Goal: Browse casually

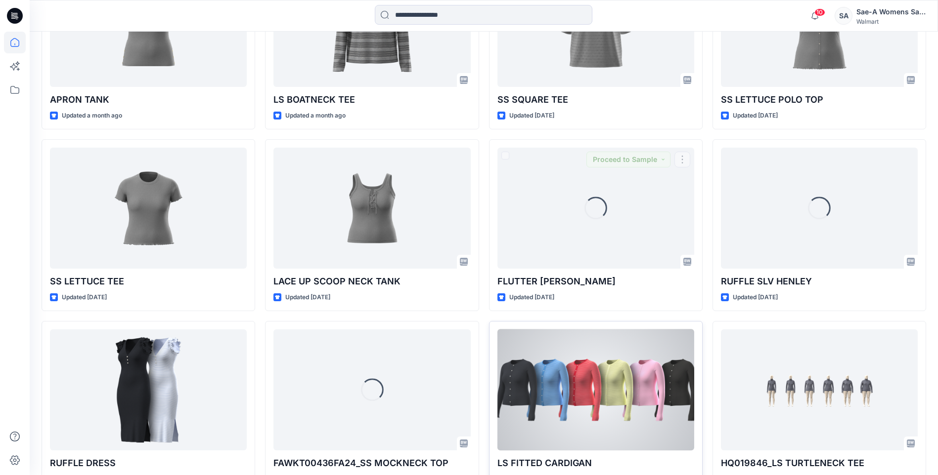
scroll to position [992, 0]
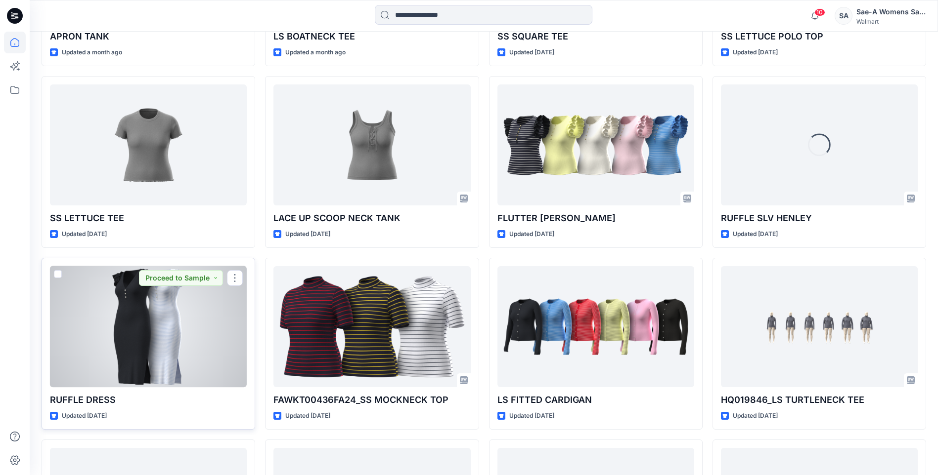
click at [158, 305] on div at bounding box center [148, 326] width 197 height 121
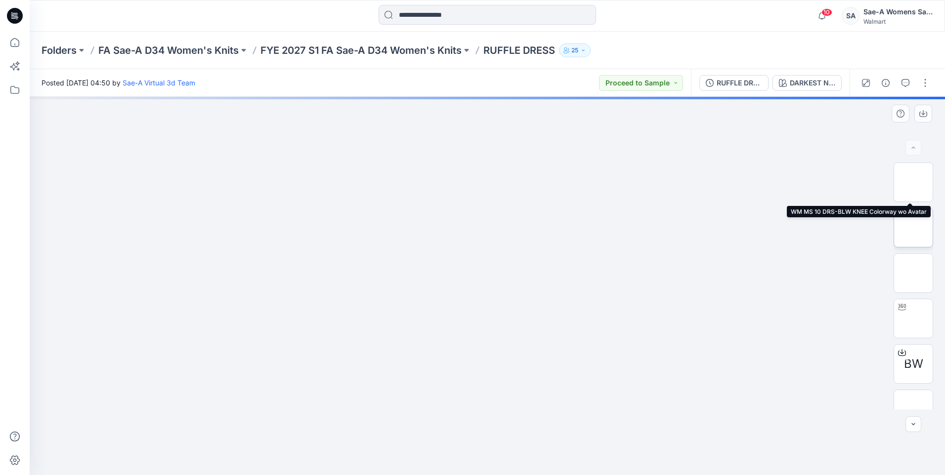
click at [913, 228] on img at bounding box center [913, 228] width 0 height 0
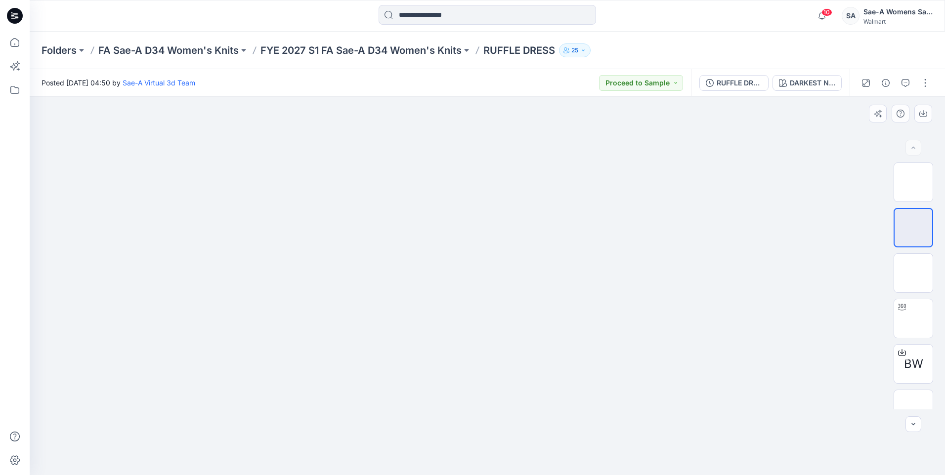
drag, startPoint x: 510, startPoint y: 222, endPoint x: 515, endPoint y: 218, distance: 6.7
click at [515, 74] on img at bounding box center [487, 74] width 494 height 0
click at [918, 117] on button "button" at bounding box center [923, 114] width 18 height 18
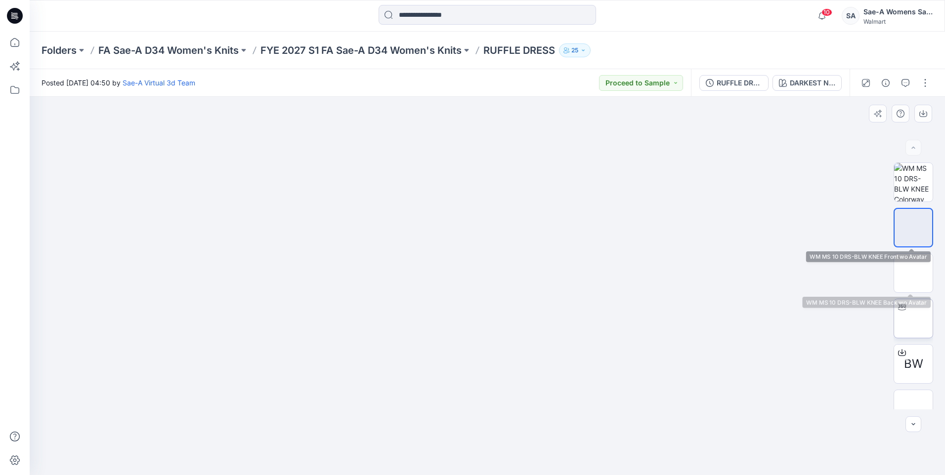
click at [913, 319] on img at bounding box center [913, 319] width 0 height 0
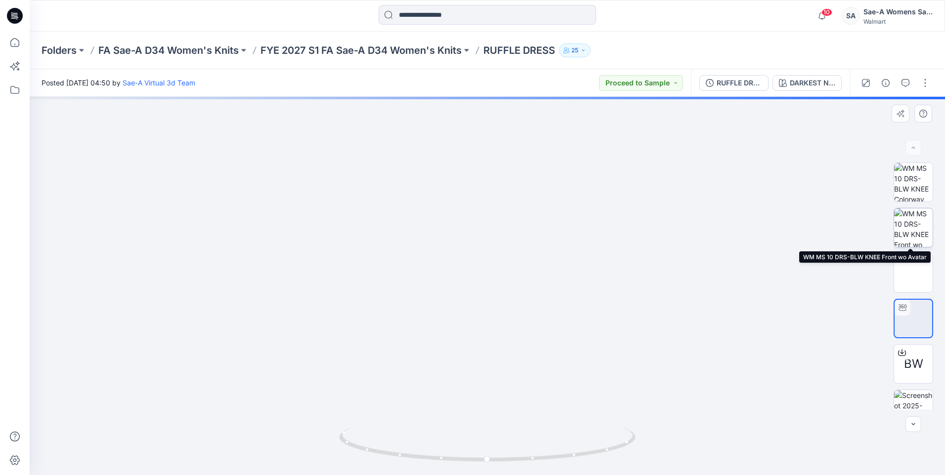
click at [909, 227] on img at bounding box center [913, 228] width 39 height 39
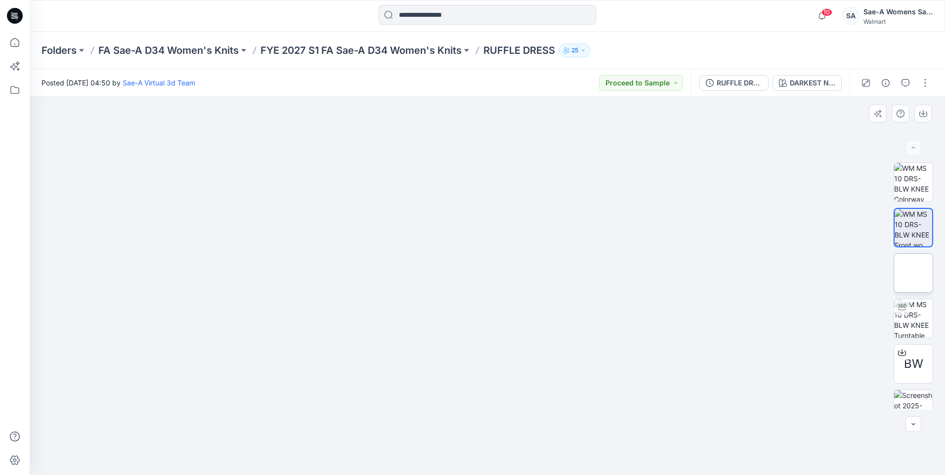
click at [913, 273] on img at bounding box center [913, 273] width 0 height 0
click at [908, 189] on img at bounding box center [913, 182] width 39 height 39
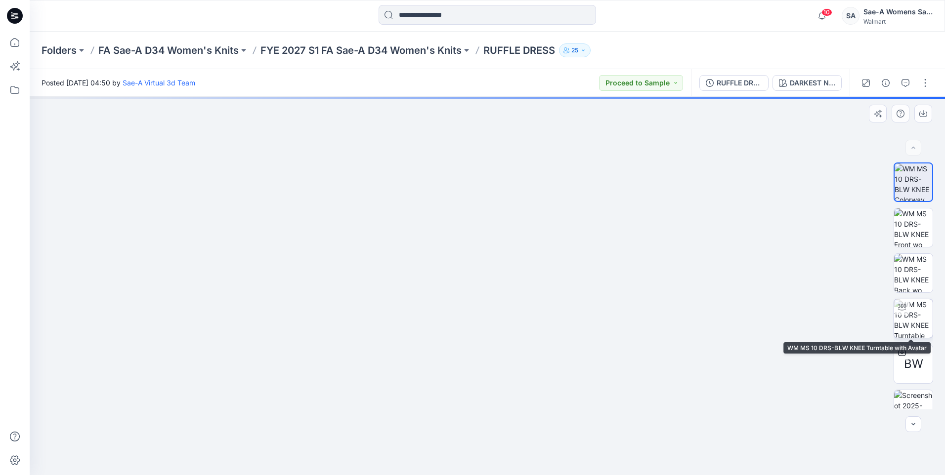
click at [911, 318] on img at bounding box center [913, 319] width 39 height 39
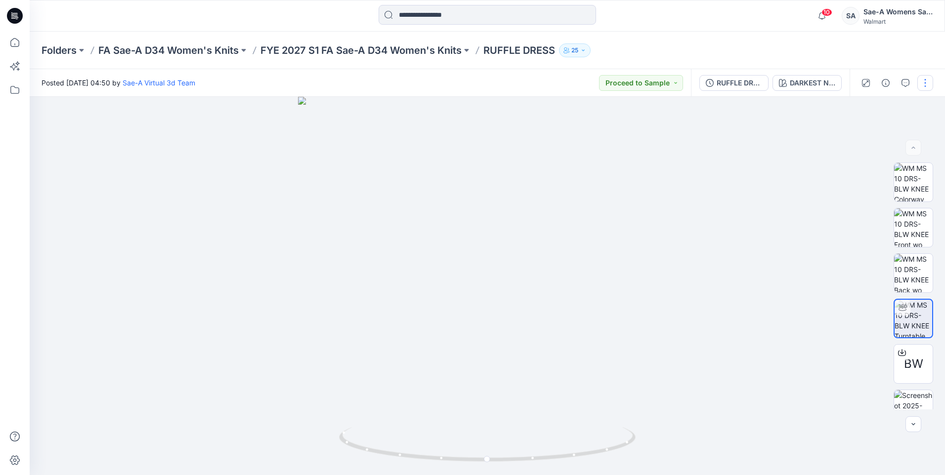
click at [923, 87] on button "button" at bounding box center [925, 83] width 16 height 16
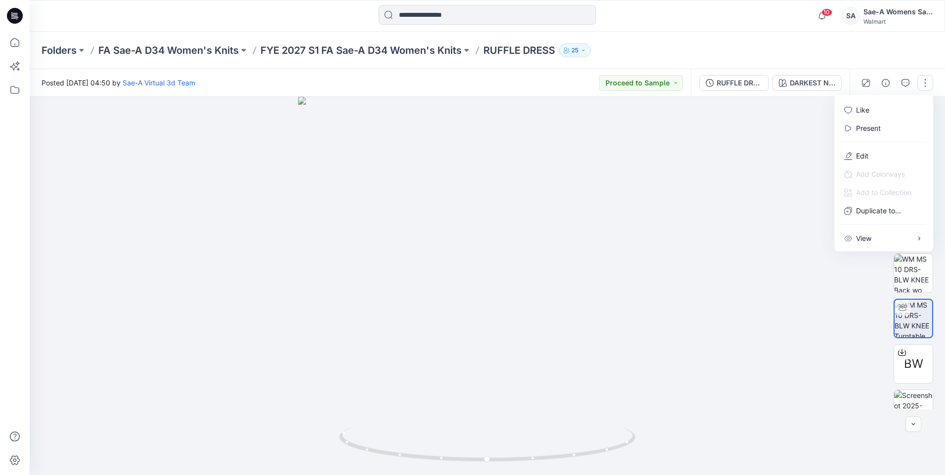
click at [767, 137] on div at bounding box center [487, 286] width 915 height 379
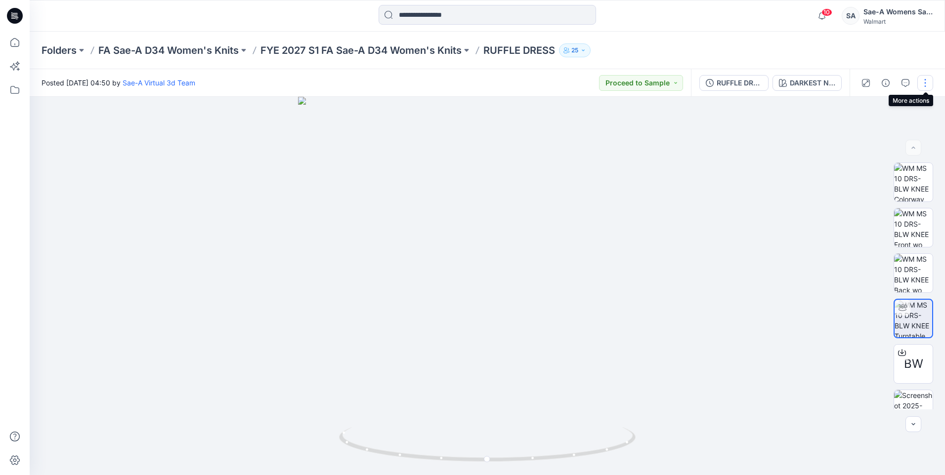
click at [920, 80] on button "button" at bounding box center [925, 83] width 16 height 16
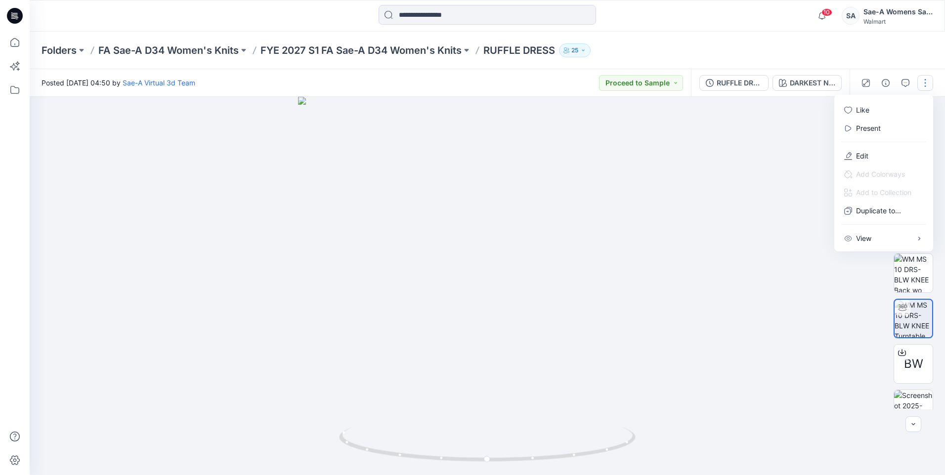
click at [920, 80] on button "button" at bounding box center [925, 83] width 16 height 16
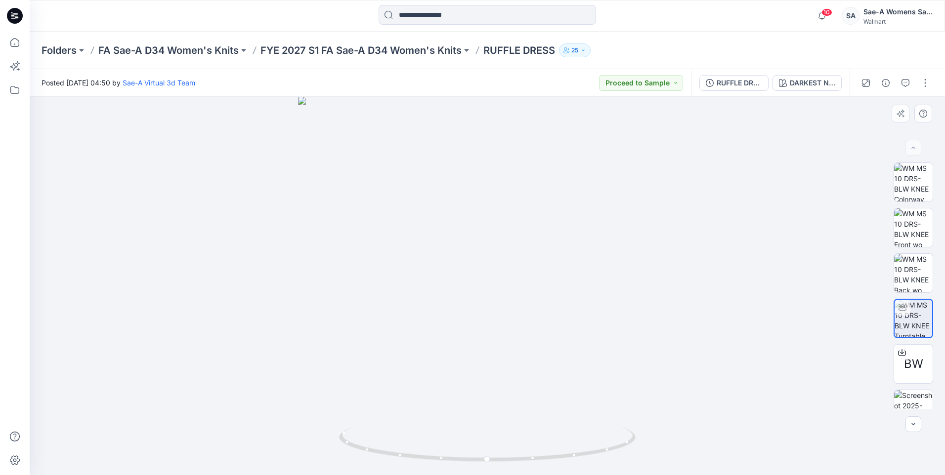
drag, startPoint x: 515, startPoint y: 236, endPoint x: 659, endPoint y: 212, distance: 145.9
click at [659, 212] on div at bounding box center [487, 286] width 915 height 379
click at [921, 84] on button "button" at bounding box center [925, 83] width 16 height 16
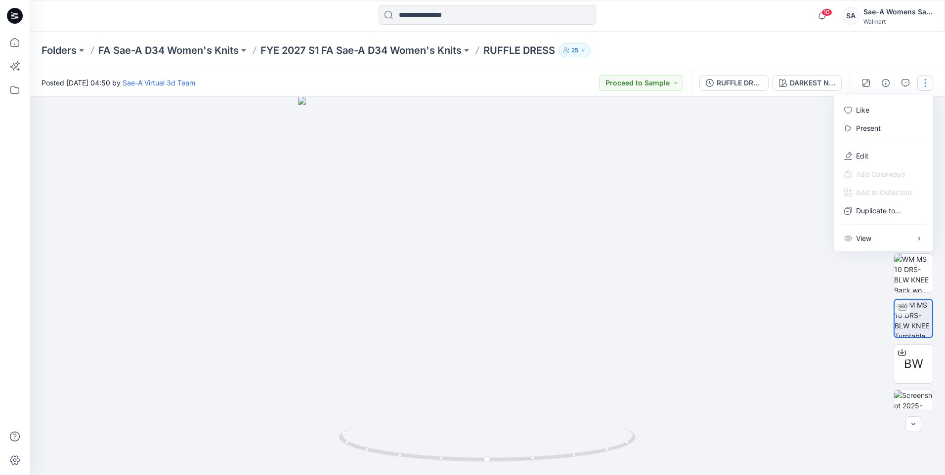
click at [921, 84] on button "button" at bounding box center [925, 83] width 16 height 16
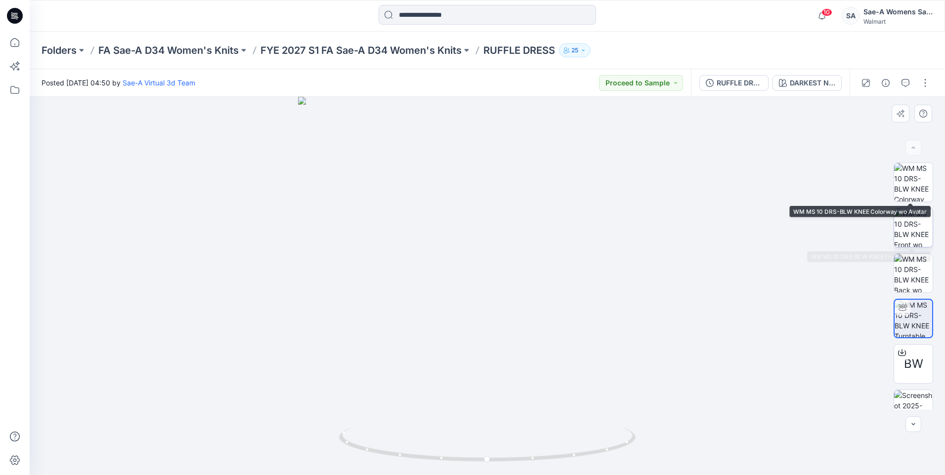
click at [909, 233] on img at bounding box center [913, 228] width 39 height 39
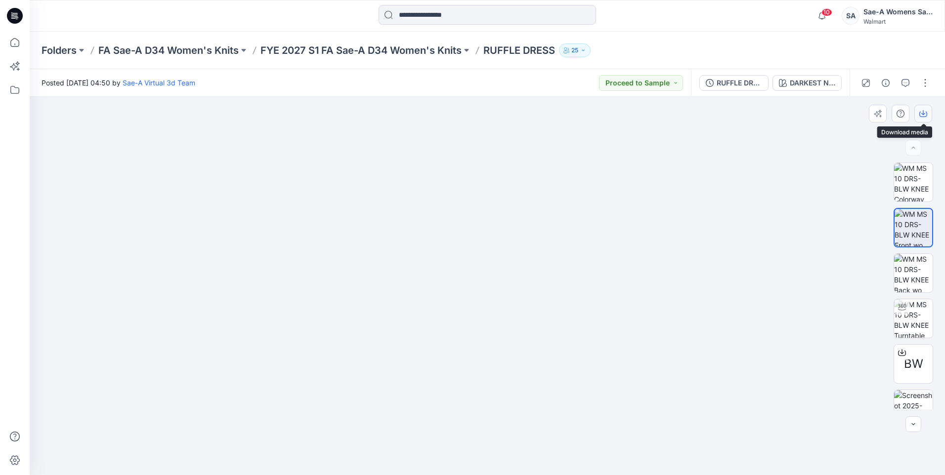
click at [921, 110] on icon "button" at bounding box center [923, 114] width 8 height 8
click at [905, 280] on img at bounding box center [913, 273] width 39 height 39
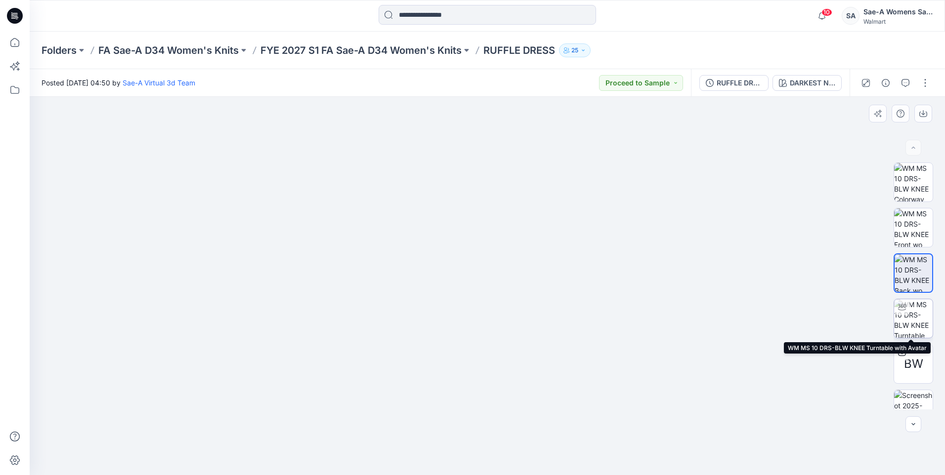
click at [904, 322] on img at bounding box center [913, 319] width 39 height 39
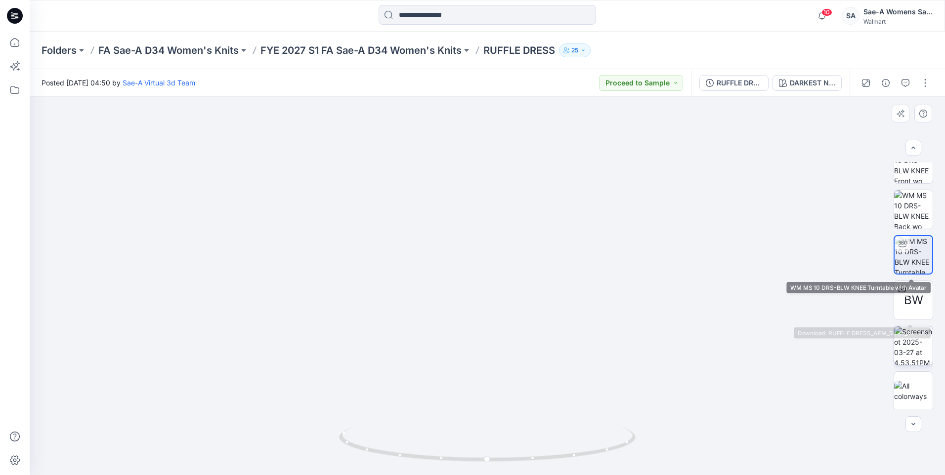
scroll to position [65, 0]
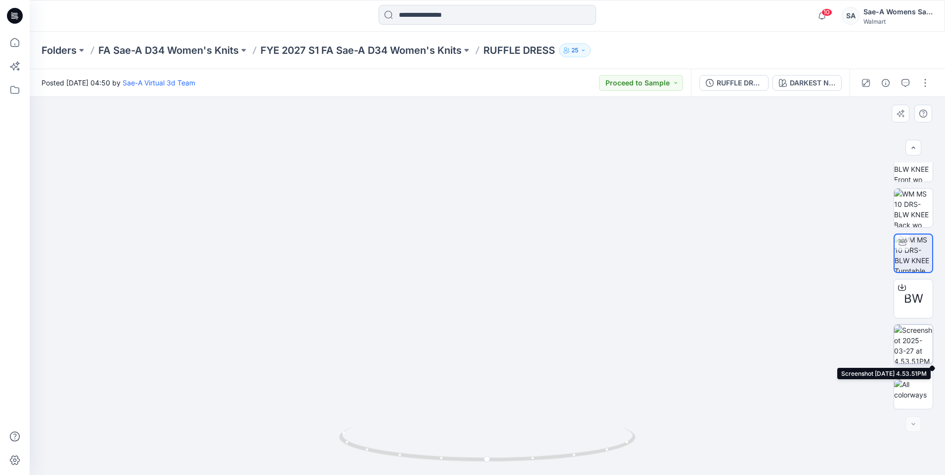
click at [912, 345] on img at bounding box center [913, 344] width 39 height 39
